Goal: Information Seeking & Learning: Find specific fact

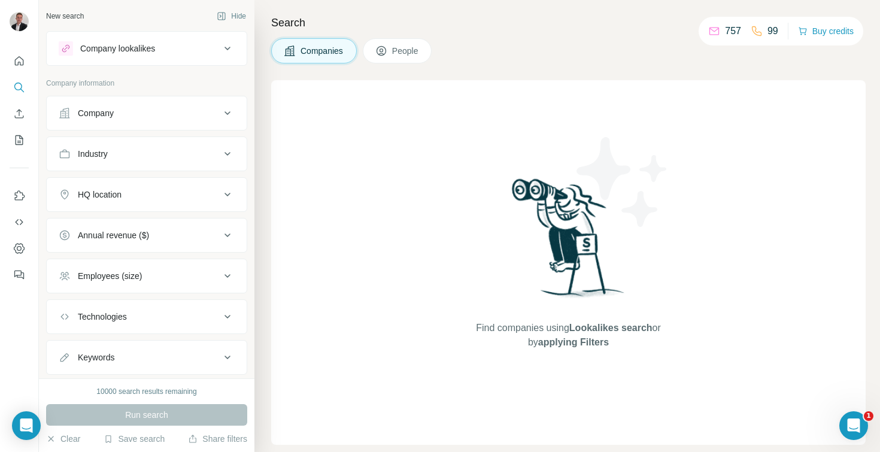
click at [154, 120] on button "Company" at bounding box center [147, 113] width 200 height 29
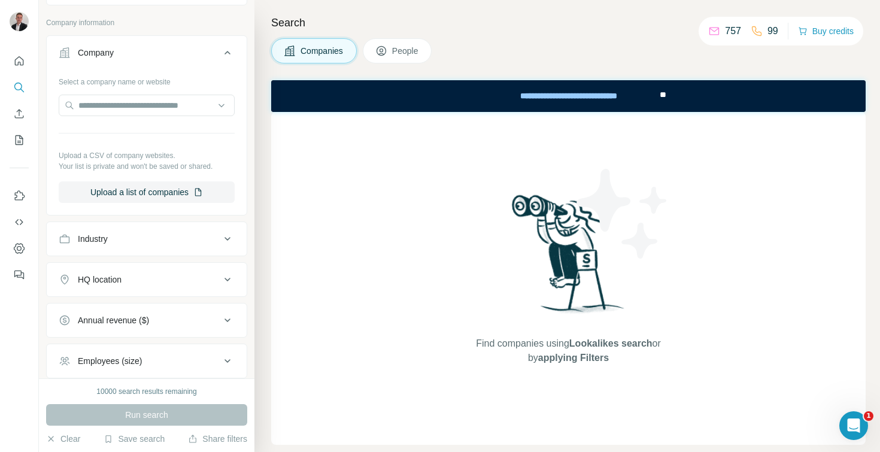
scroll to position [75, 0]
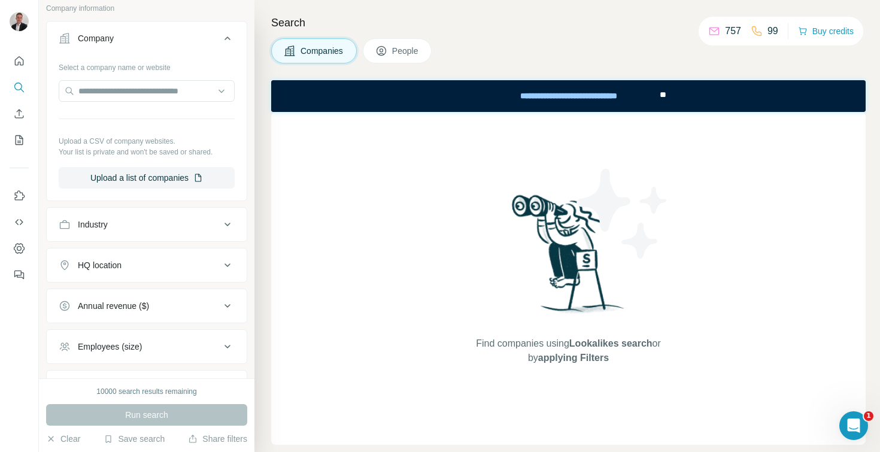
click at [156, 223] on div "Industry" at bounding box center [140, 225] width 162 height 12
click at [145, 253] on input at bounding box center [140, 254] width 148 height 13
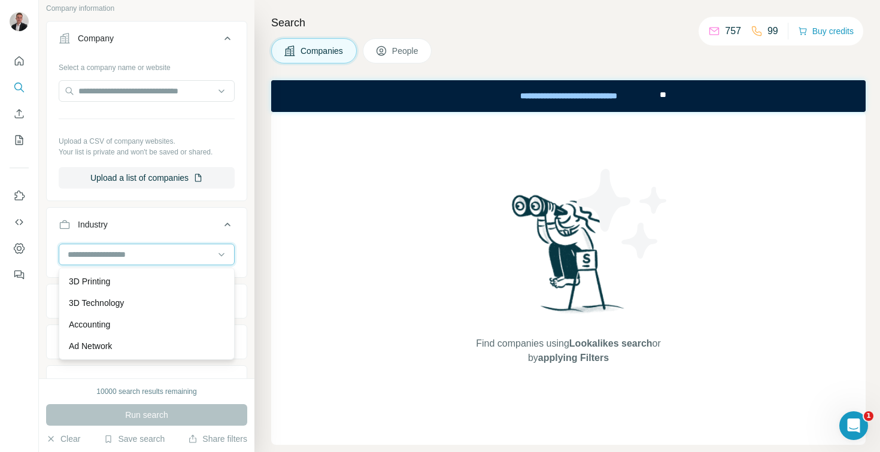
click at [145, 253] on input at bounding box center [140, 254] width 148 height 13
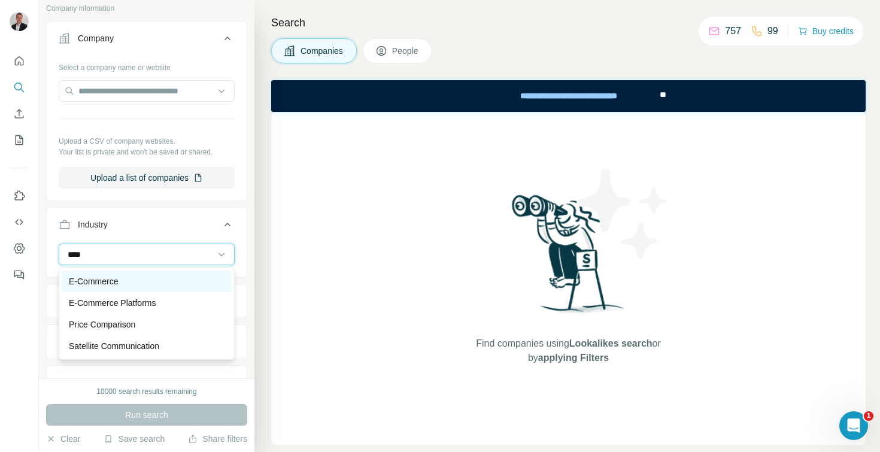
type input "****"
click at [132, 277] on div "E-Commerce" at bounding box center [147, 281] width 156 height 12
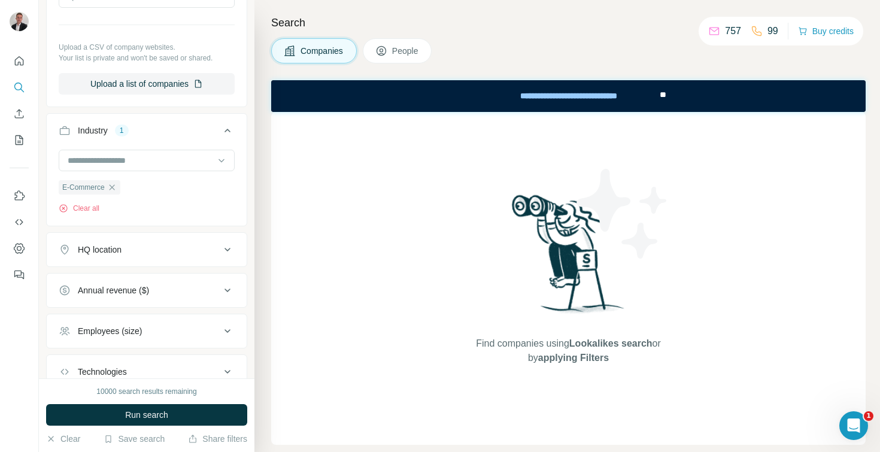
scroll to position [169, 0]
click at [130, 254] on div "HQ location" at bounding box center [140, 249] width 162 height 12
click at [125, 283] on input "text" at bounding box center [147, 279] width 176 height 22
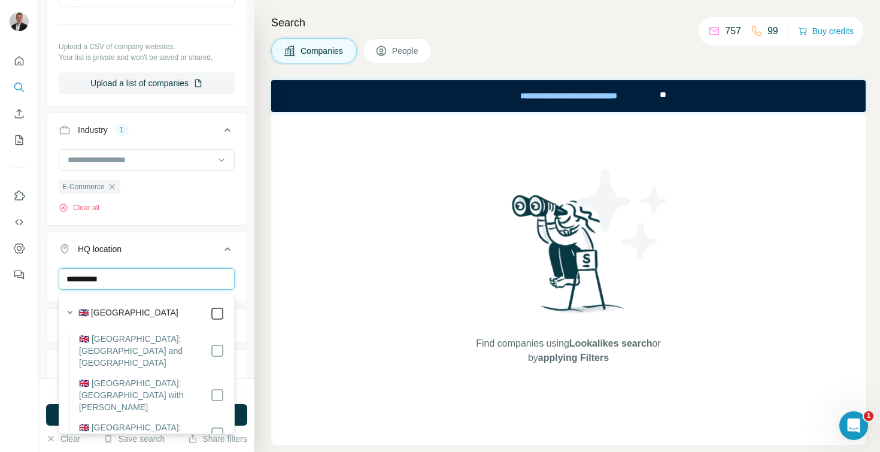
type input "**********"
click at [193, 253] on div "HQ location 1" at bounding box center [140, 249] width 162 height 12
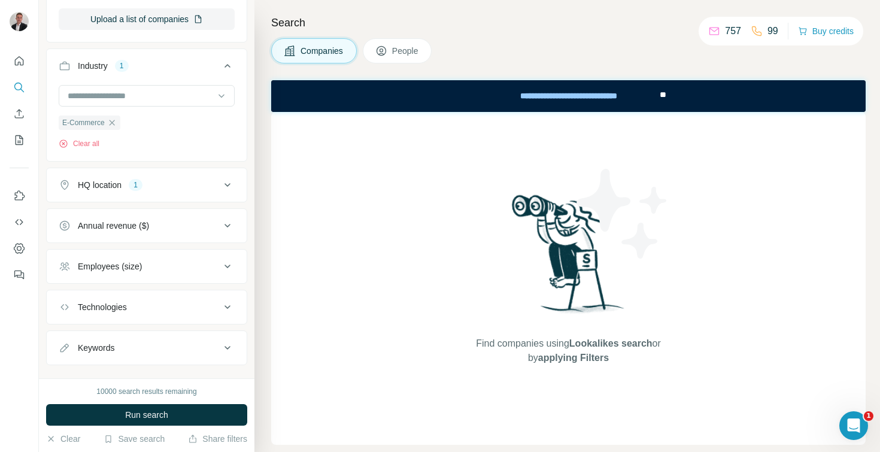
scroll to position [238, 0]
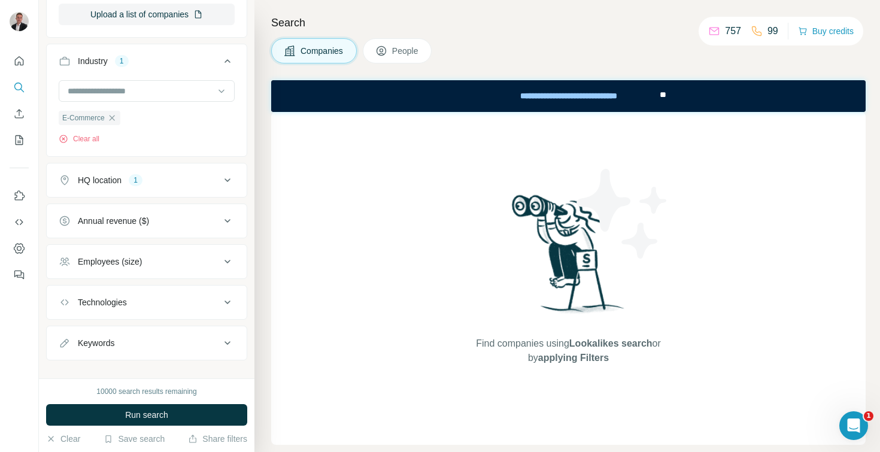
click at [185, 226] on div "Annual revenue ($)" at bounding box center [140, 221] width 162 height 12
click at [63, 266] on icon at bounding box center [66, 269] width 14 height 14
click at [204, 211] on button "Annual revenue ($) 1" at bounding box center [147, 224] width 200 height 34
click at [89, 274] on button "Employees (size)" at bounding box center [147, 261] width 200 height 29
click at [67, 329] on icon at bounding box center [66, 332] width 14 height 14
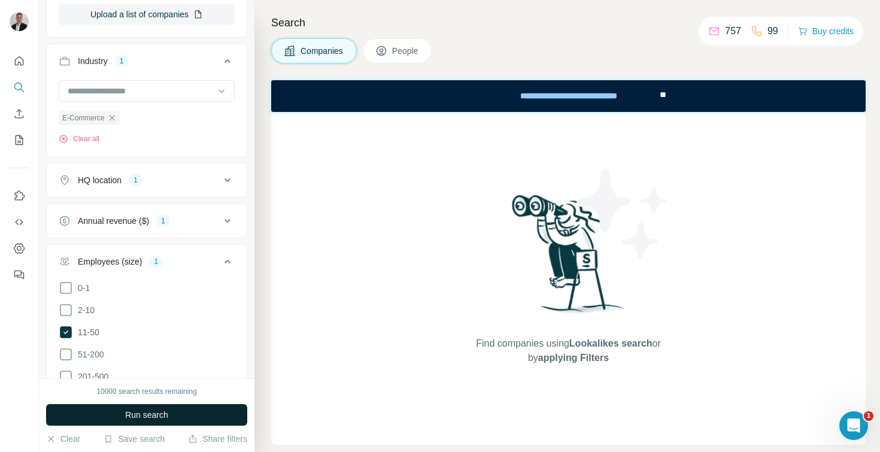
click at [96, 411] on button "Run search" at bounding box center [146, 415] width 201 height 22
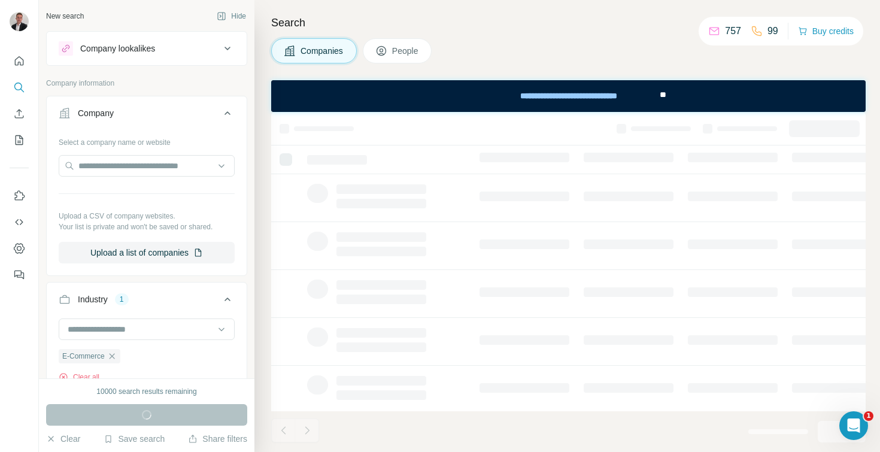
click at [386, 50] on icon at bounding box center [381, 51] width 12 height 12
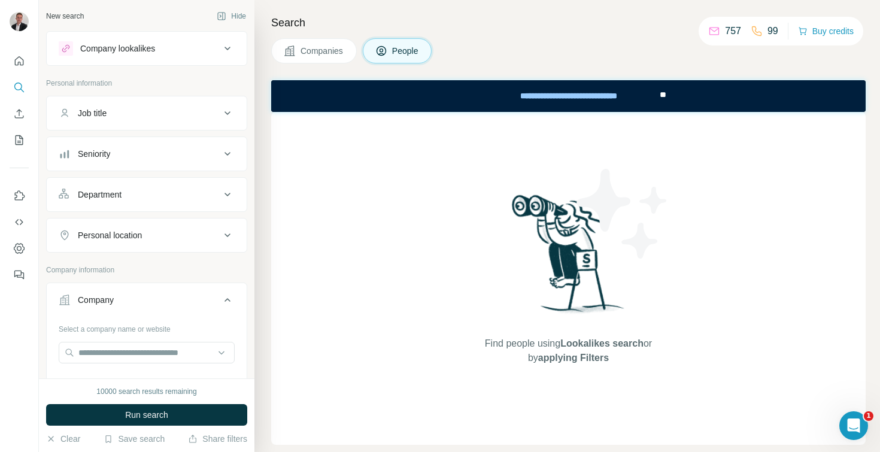
click at [130, 110] on div "Job title" at bounding box center [140, 113] width 162 height 12
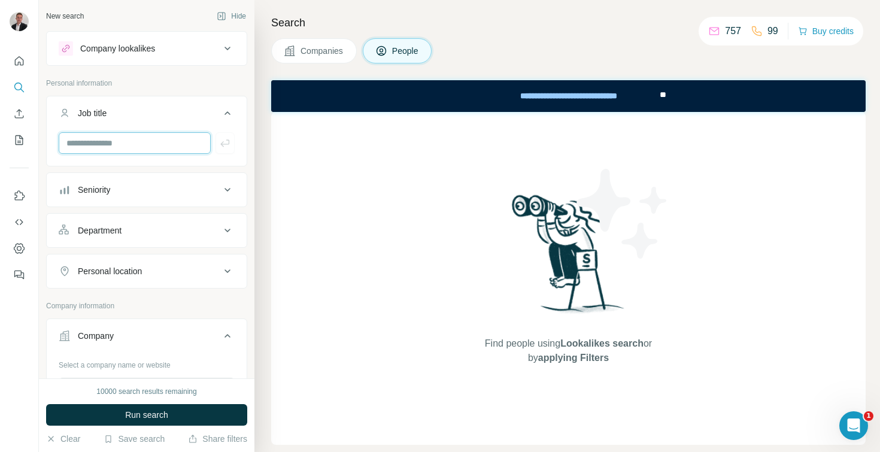
click at [119, 145] on input "text" at bounding box center [135, 143] width 152 height 22
type input "***"
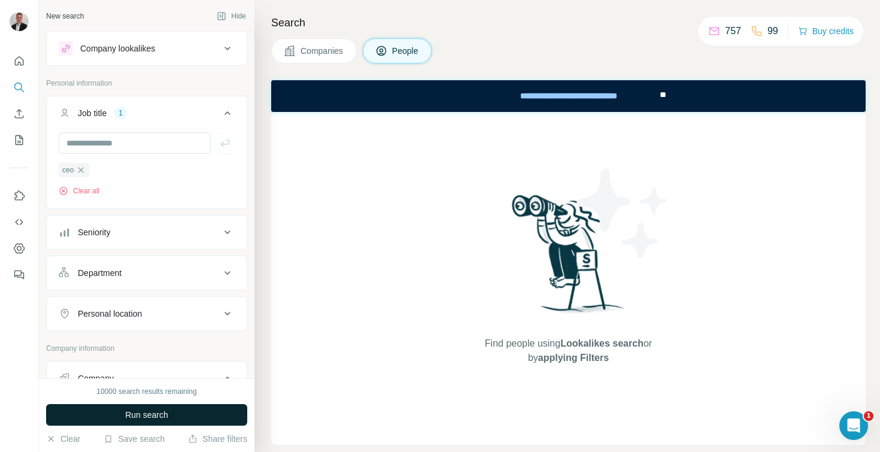
click at [155, 413] on span "Run search" at bounding box center [146, 415] width 43 height 12
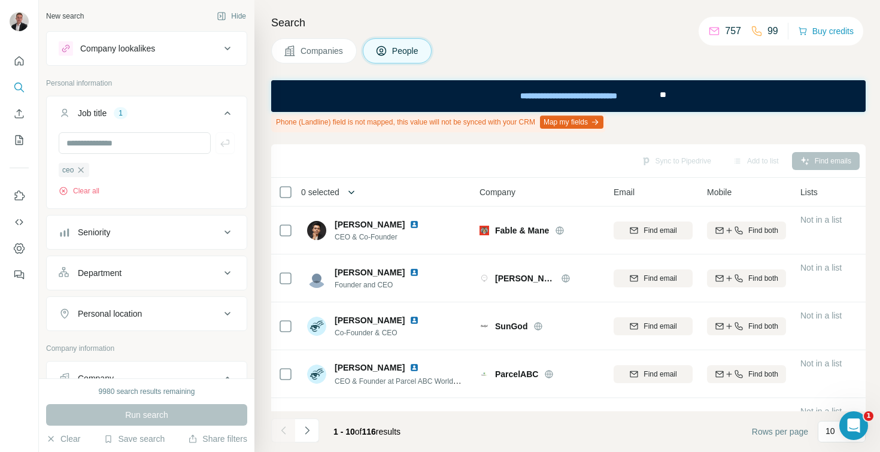
click at [358, 190] on icon "button" at bounding box center [352, 192] width 12 height 12
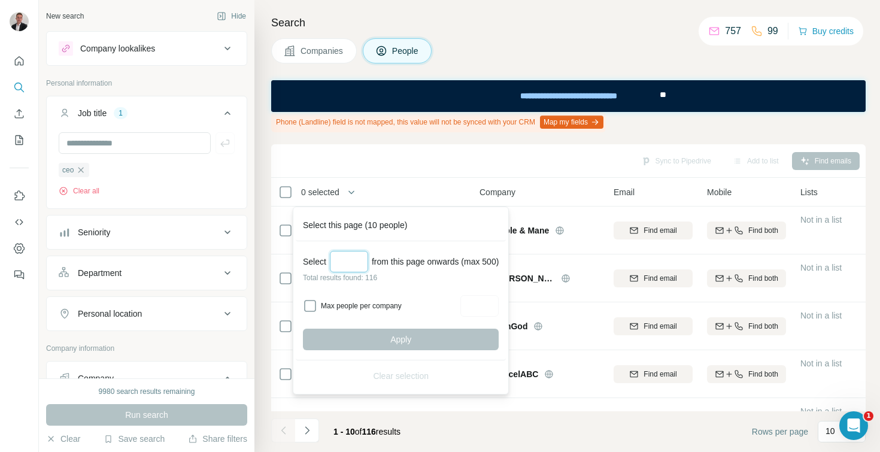
click at [347, 266] on input "Select a number (up to 500)" at bounding box center [349, 262] width 38 height 22
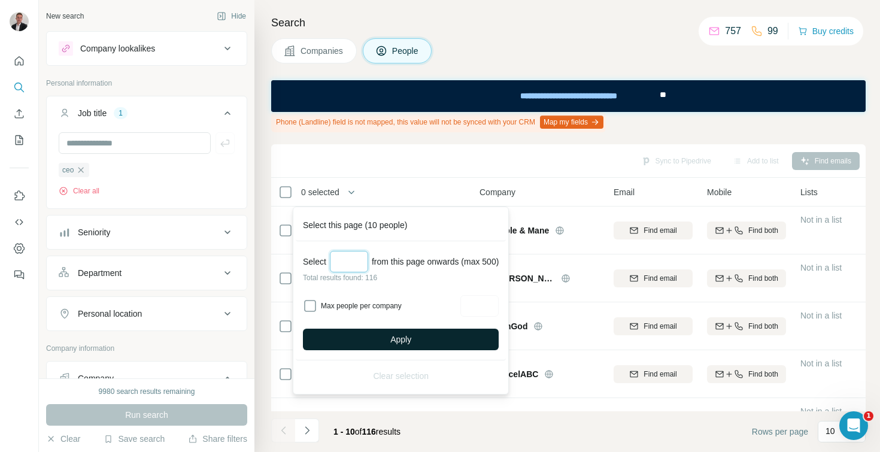
type input "***"
click at [368, 337] on button "Apply" at bounding box center [401, 340] width 196 height 22
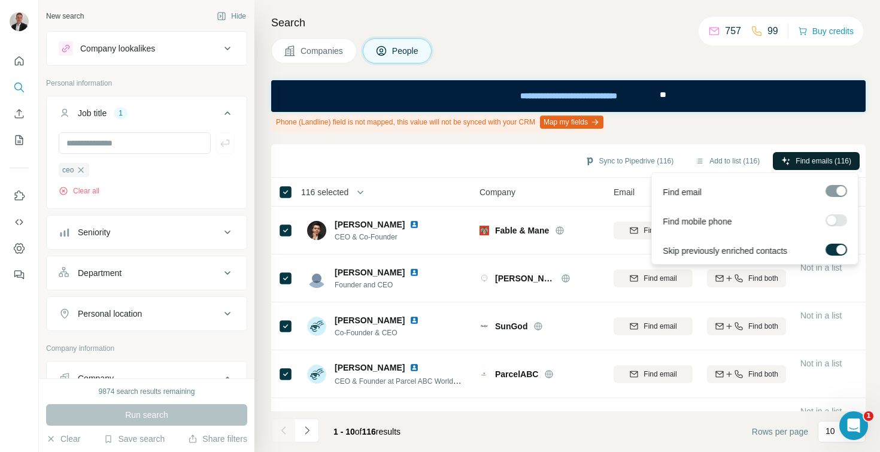
click at [801, 160] on span "Find emails (116)" at bounding box center [824, 161] width 56 height 11
